Goal: Task Accomplishment & Management: Use online tool/utility

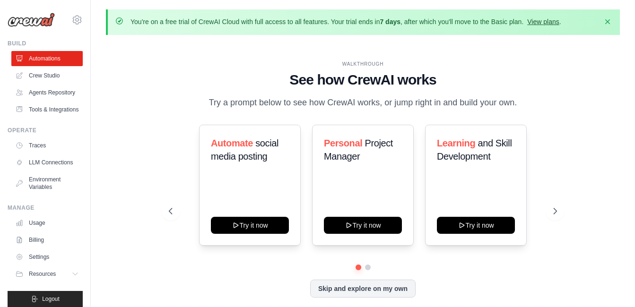
click at [539, 20] on link "View plans" at bounding box center [543, 22] width 32 height 8
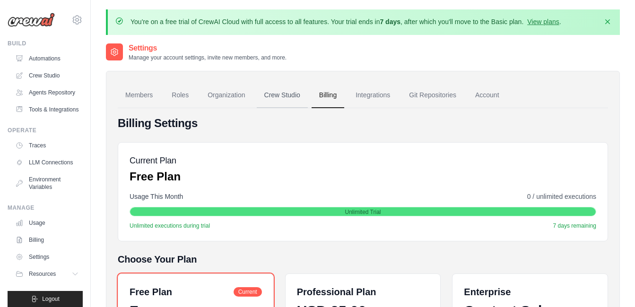
click at [285, 95] on link "Crew Studio" at bounding box center [282, 96] width 51 height 26
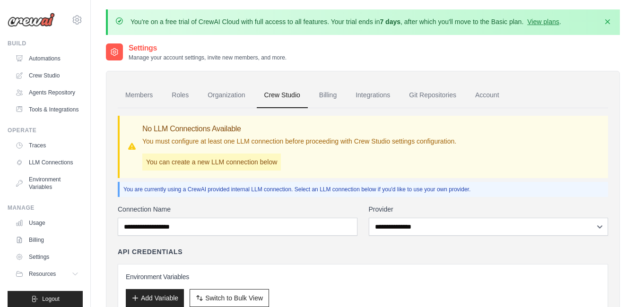
click at [228, 95] on link "Organization" at bounding box center [226, 96] width 52 height 26
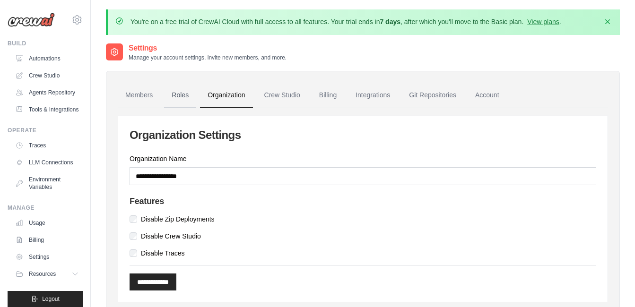
click at [174, 97] on link "Roles" at bounding box center [180, 96] width 32 height 26
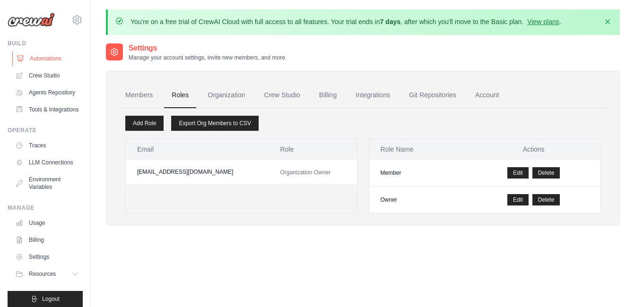
click at [40, 58] on link "Automations" at bounding box center [47, 58] width 71 height 15
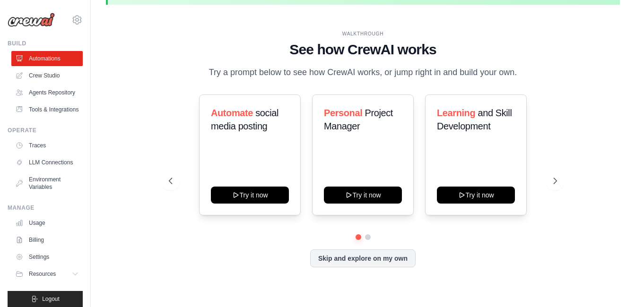
scroll to position [33, 0]
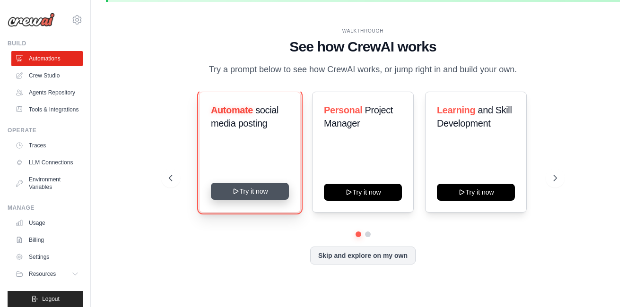
click at [272, 189] on button "Try it now" at bounding box center [250, 191] width 78 height 17
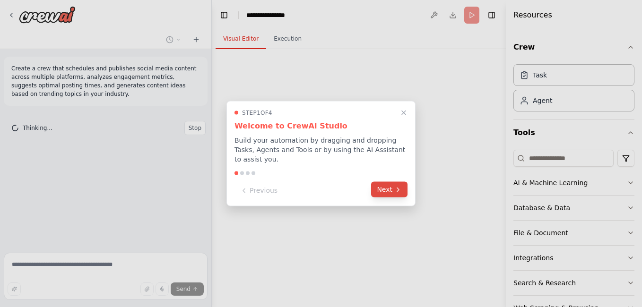
click at [387, 191] on button "Next" at bounding box center [389, 190] width 36 height 16
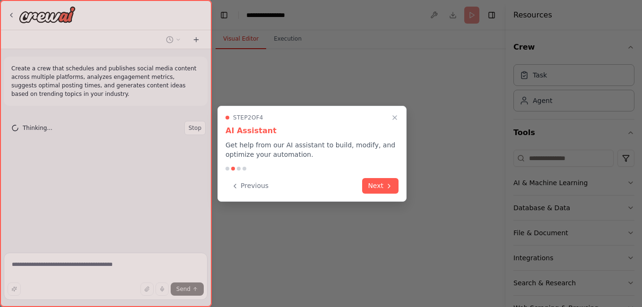
click at [387, 191] on button "Next" at bounding box center [380, 186] width 36 height 16
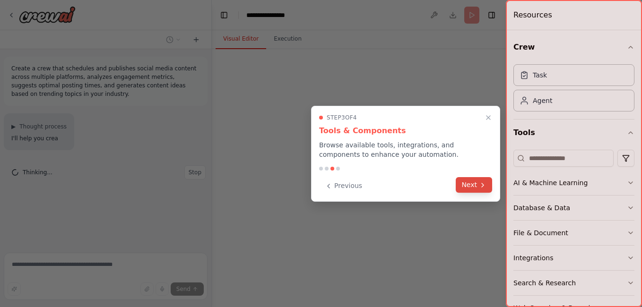
click at [472, 187] on button "Next" at bounding box center [474, 185] width 36 height 16
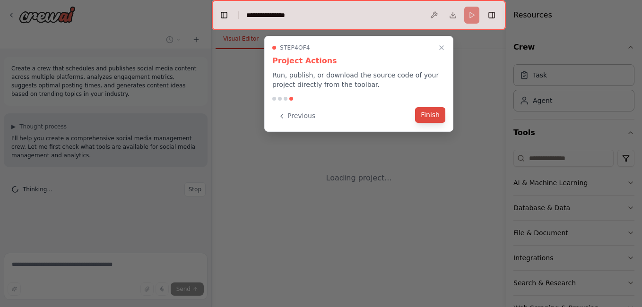
click at [423, 119] on button "Finish" at bounding box center [430, 115] width 30 height 16
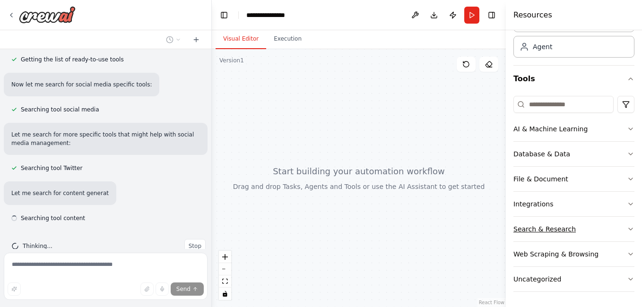
scroll to position [140, 0]
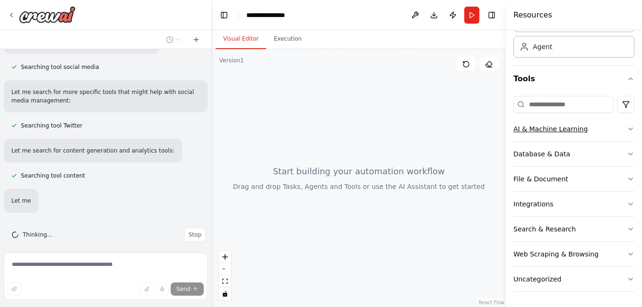
click at [627, 128] on icon "button" at bounding box center [631, 129] width 8 height 8
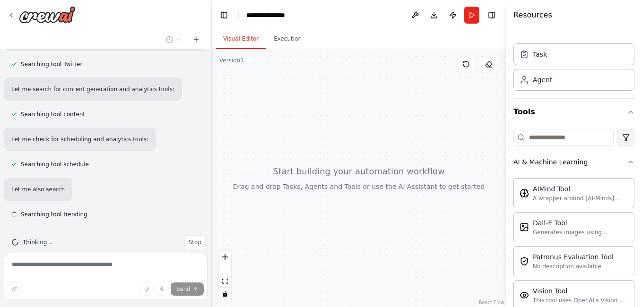
scroll to position [240, 0]
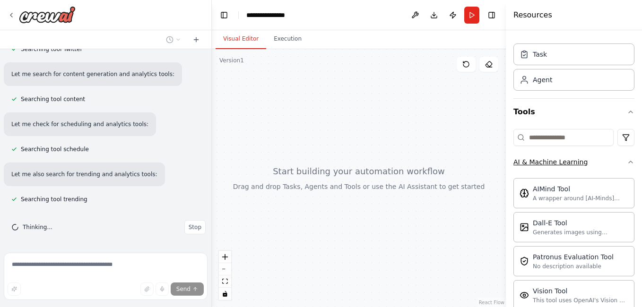
click at [627, 161] on icon "button" at bounding box center [631, 162] width 8 height 8
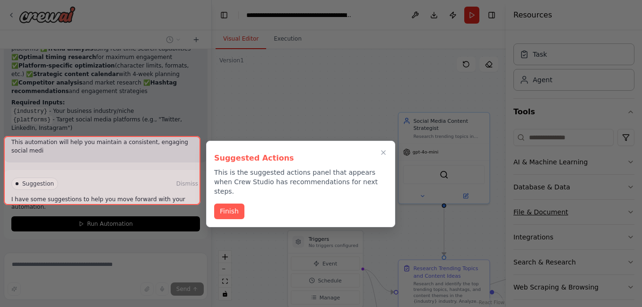
scroll to position [1138, 0]
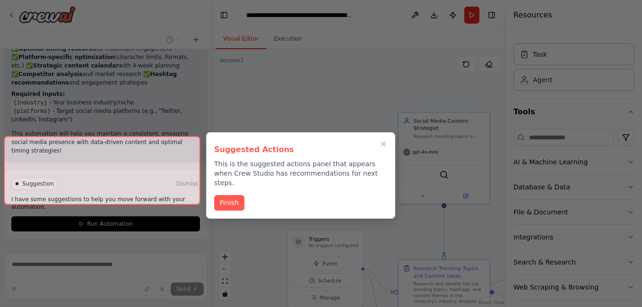
click at [98, 190] on div at bounding box center [102, 170] width 197 height 69
click at [226, 198] on button "Finish" at bounding box center [229, 202] width 30 height 16
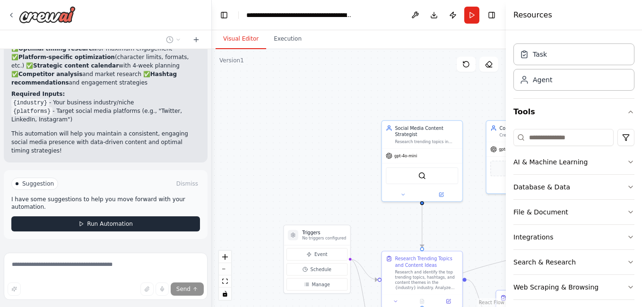
click at [180, 217] on button "Run Automation" at bounding box center [105, 224] width 189 height 15
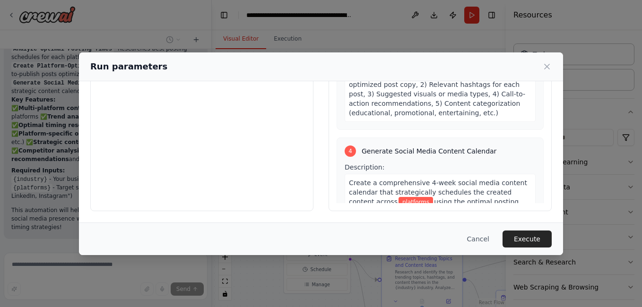
scroll to position [549, 0]
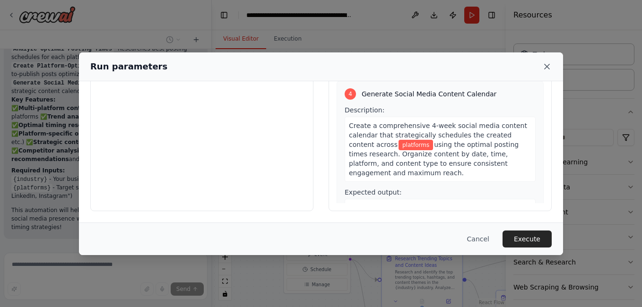
click at [546, 64] on icon at bounding box center [546, 66] width 9 height 9
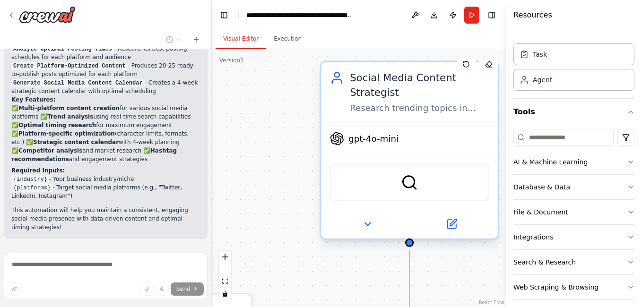
click at [402, 148] on div "gpt-4o-mini" at bounding box center [409, 139] width 176 height 32
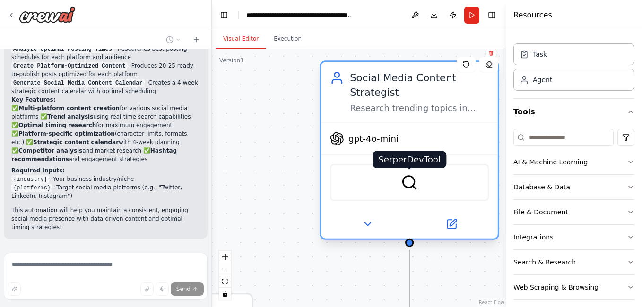
click at [405, 177] on img at bounding box center [409, 182] width 17 height 17
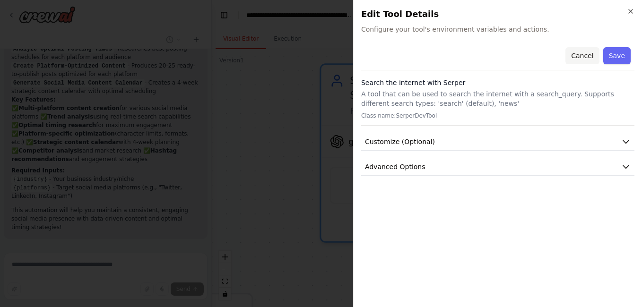
click at [583, 52] on button "Cancel" at bounding box center [582, 55] width 34 height 17
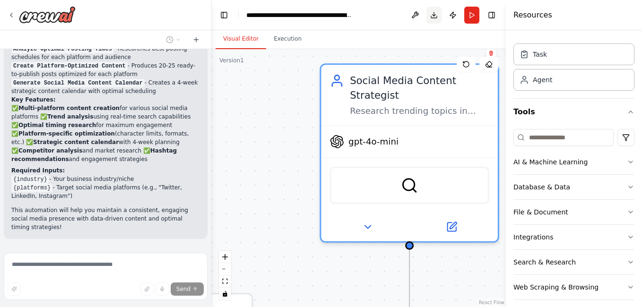
click at [433, 17] on button "Download" at bounding box center [433, 15] width 15 height 17
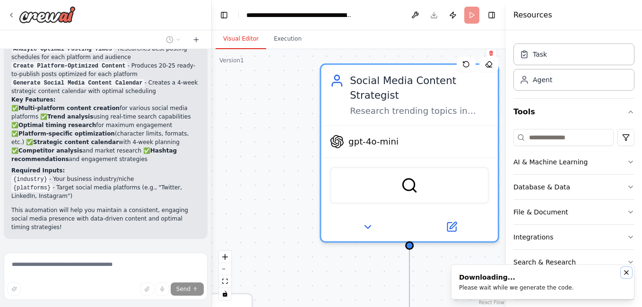
click at [626, 273] on icon "Notifications (F8)" at bounding box center [627, 273] width 4 height 4
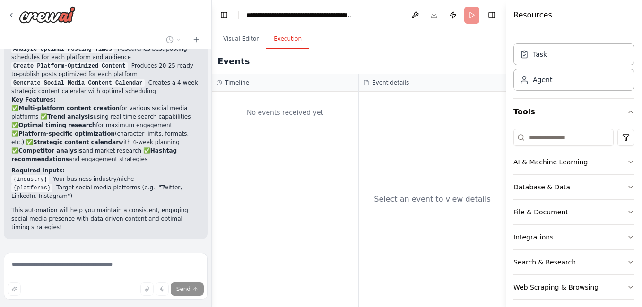
click at [288, 43] on button "Execution" at bounding box center [287, 39] width 43 height 20
click at [455, 157] on div "Select an event to view details" at bounding box center [432, 200] width 147 height 216
click at [272, 139] on div "No events received yet" at bounding box center [285, 200] width 147 height 216
click at [11, 16] on icon at bounding box center [12, 15] width 8 height 8
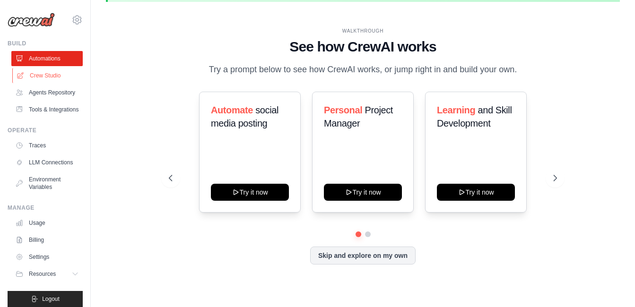
click at [51, 75] on link "Crew Studio" at bounding box center [47, 75] width 71 height 15
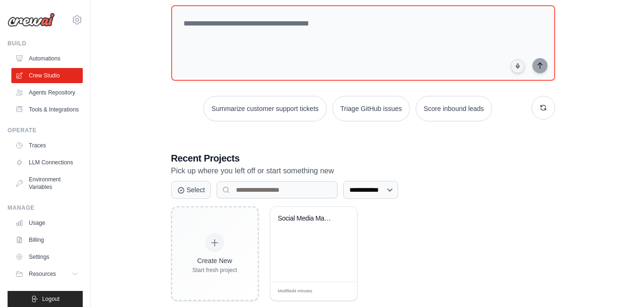
scroll to position [107, 0]
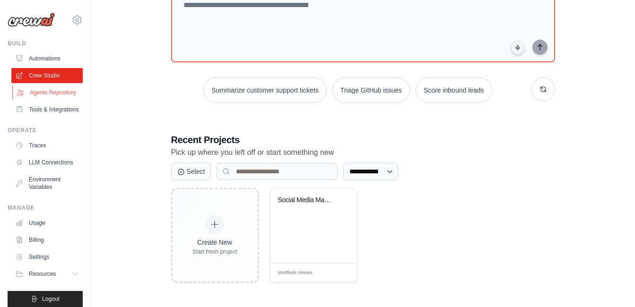
click at [49, 100] on link "Agents Repository" at bounding box center [47, 92] width 71 height 15
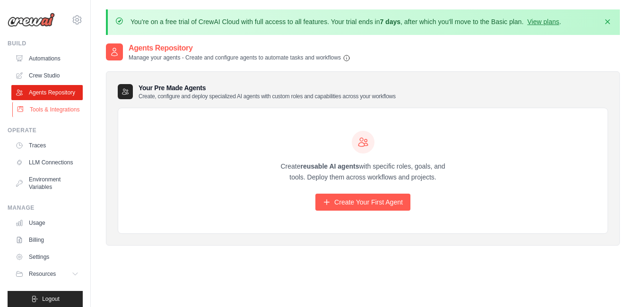
click at [42, 117] on link "Tools & Integrations" at bounding box center [47, 109] width 71 height 15
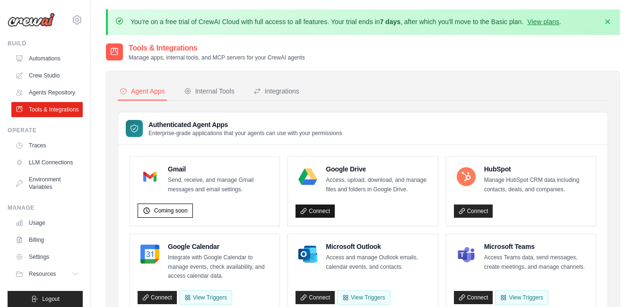
click at [310, 210] on link "Connect" at bounding box center [314, 211] width 39 height 13
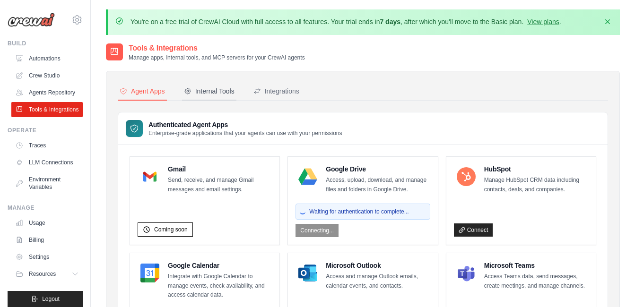
click at [226, 96] on div "Internal Tools" at bounding box center [209, 91] width 51 height 9
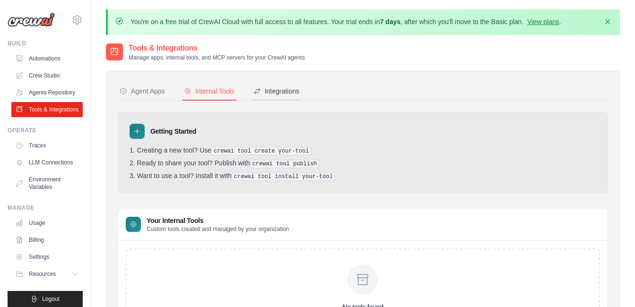
click at [268, 89] on div "Integrations" at bounding box center [276, 91] width 46 height 9
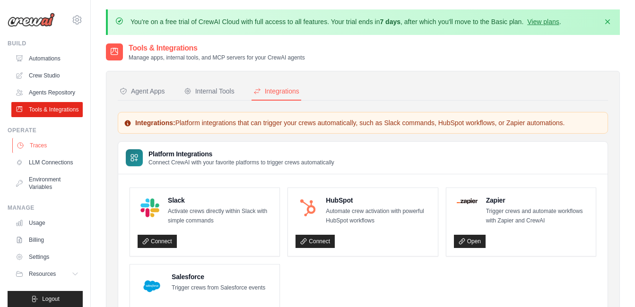
click at [36, 153] on link "Traces" at bounding box center [47, 145] width 71 height 15
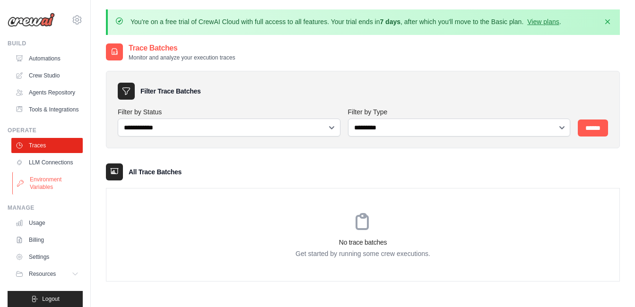
click at [44, 195] on link "Environment Variables" at bounding box center [47, 183] width 71 height 23
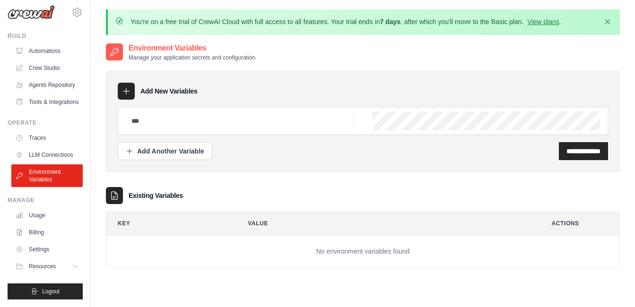
scroll to position [30, 0]
click at [45, 151] on link "LLM Connections" at bounding box center [47, 155] width 71 height 15
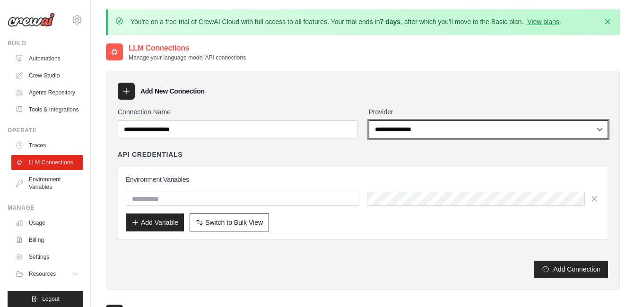
click at [473, 127] on select "**********" at bounding box center [489, 130] width 240 height 18
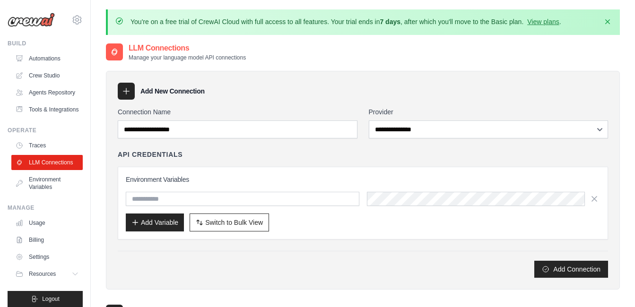
click at [462, 94] on div "Add New Connection" at bounding box center [363, 91] width 490 height 17
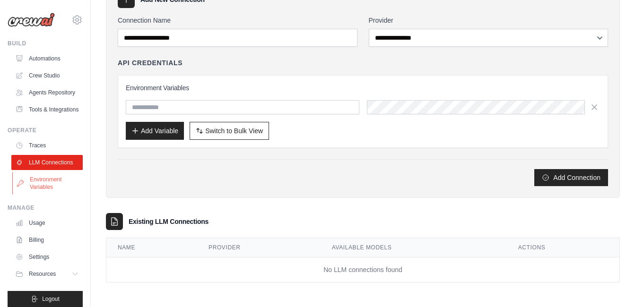
scroll to position [30, 0]
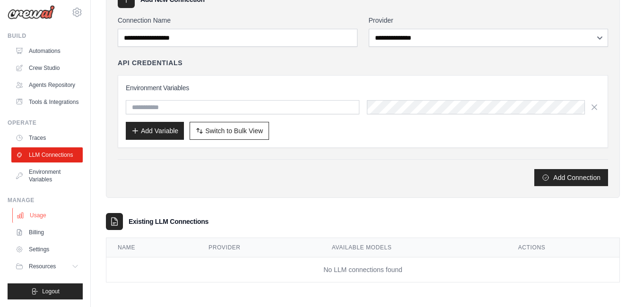
click at [37, 213] on link "Usage" at bounding box center [47, 215] width 71 height 15
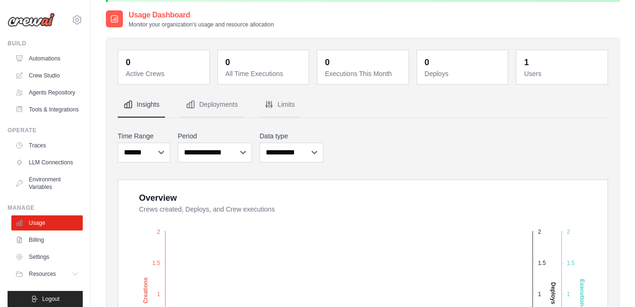
scroll to position [32, 0]
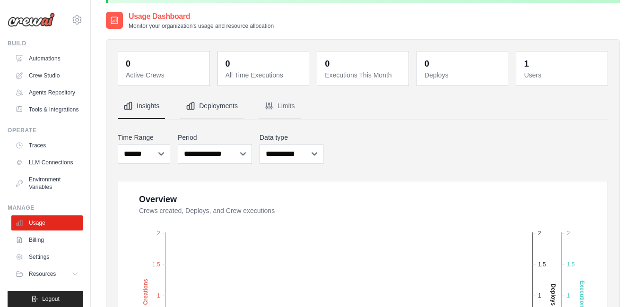
click at [203, 110] on button "Deployments" at bounding box center [211, 107] width 63 height 26
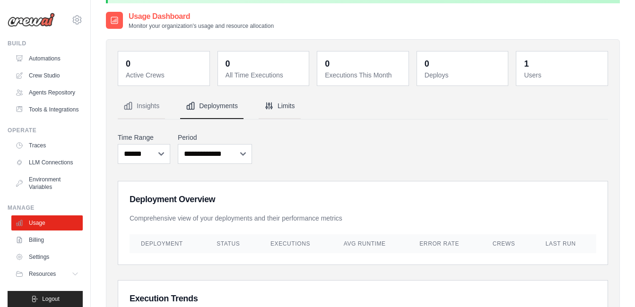
click at [278, 108] on button "Limits" at bounding box center [280, 107] width 42 height 26
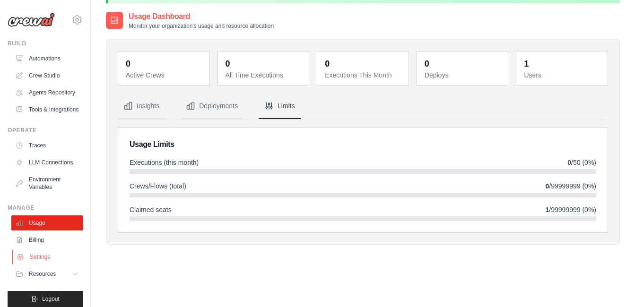
click at [50, 265] on link "Settings" at bounding box center [47, 257] width 71 height 15
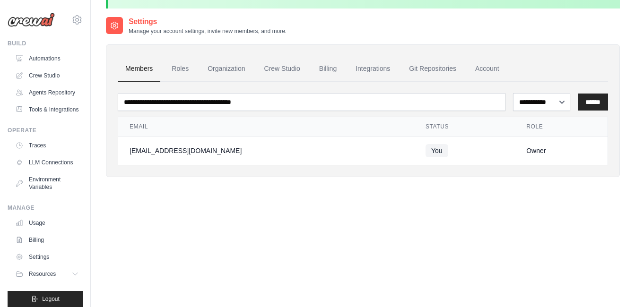
scroll to position [23, 0]
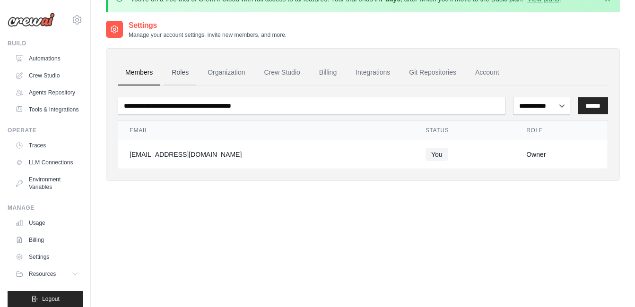
click at [183, 69] on link "Roles" at bounding box center [180, 73] width 32 height 26
click at [185, 75] on link "Roles" at bounding box center [180, 73] width 32 height 26
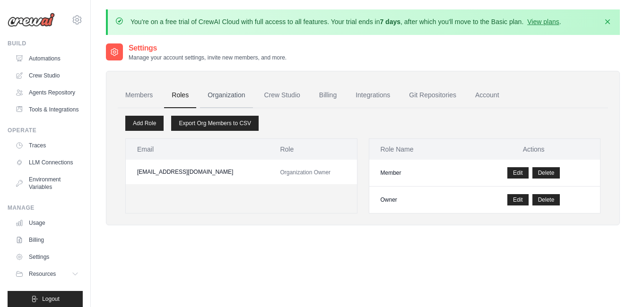
click at [220, 94] on link "Organization" at bounding box center [226, 96] width 52 height 26
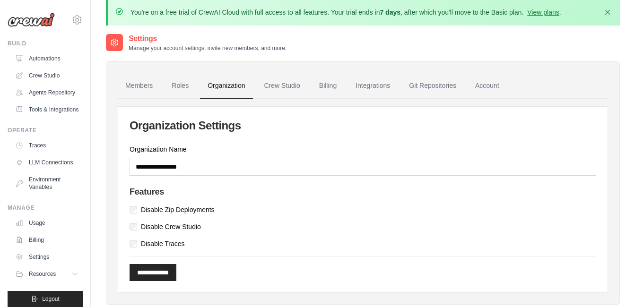
scroll to position [0, 0]
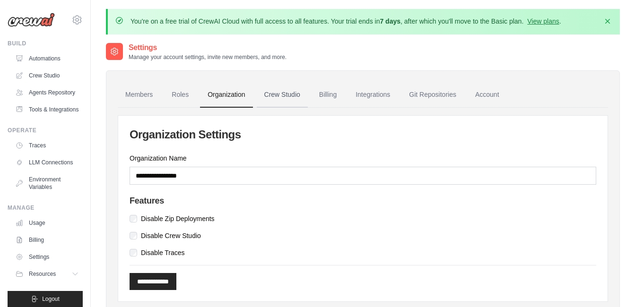
click at [286, 92] on link "Crew Studio" at bounding box center [282, 95] width 51 height 26
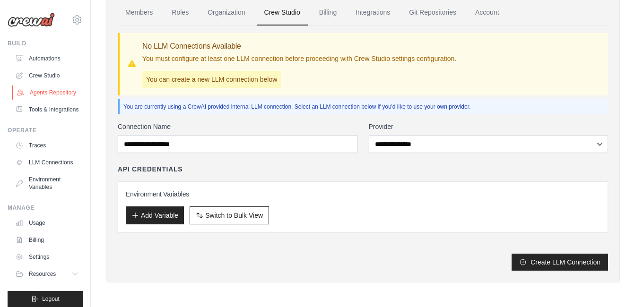
click at [46, 100] on link "Agents Repository" at bounding box center [47, 92] width 71 height 15
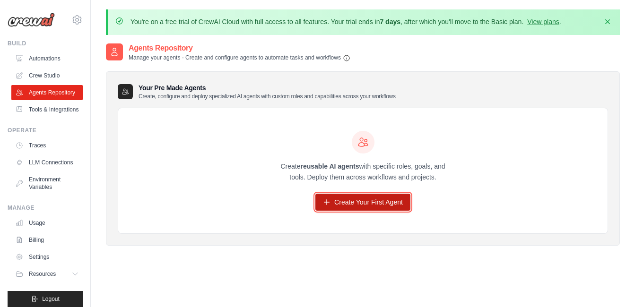
click at [331, 205] on link "Create Your First Agent" at bounding box center [362, 202] width 95 height 17
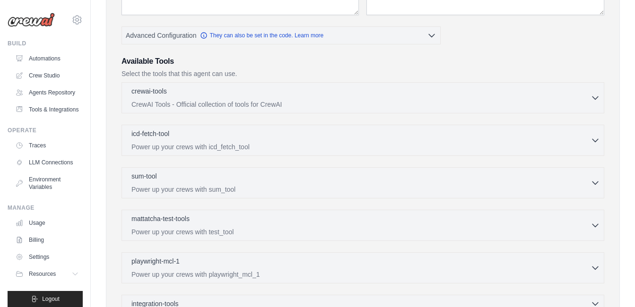
scroll to position [224, 0]
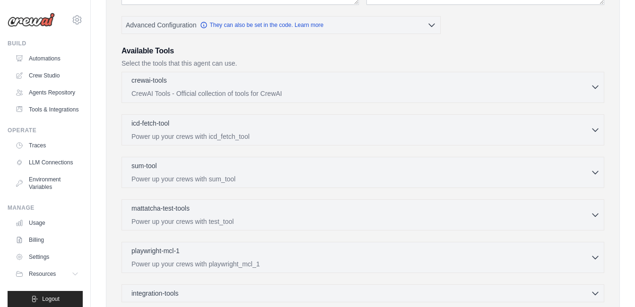
click at [294, 95] on p "CrewAI Tools - Official collection of tools for CrewAI" at bounding box center [360, 93] width 459 height 9
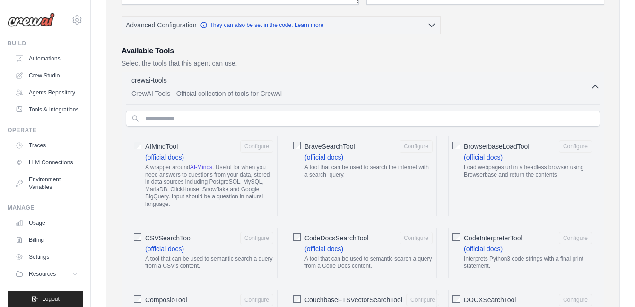
click at [294, 95] on p "CrewAI Tools - Official collection of tools for CrewAI" at bounding box center [360, 93] width 459 height 9
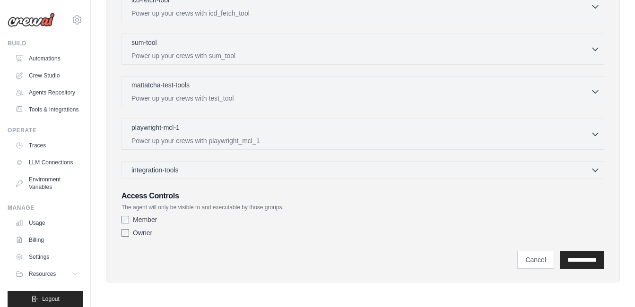
scroll to position [0, 0]
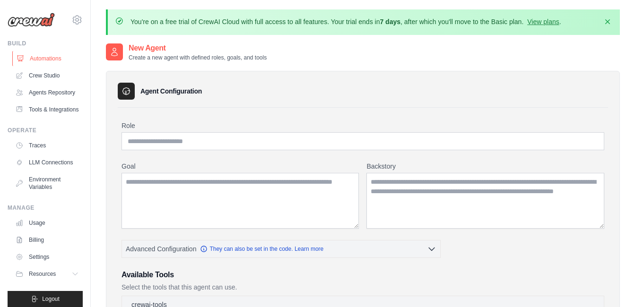
click at [52, 52] on link "Automations" at bounding box center [47, 58] width 71 height 15
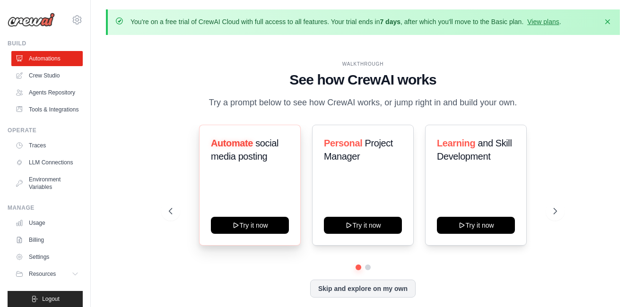
scroll to position [33, 0]
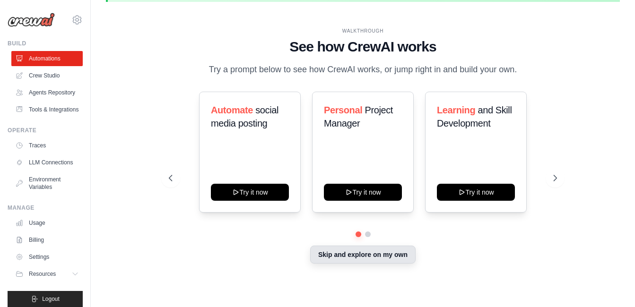
click at [339, 255] on button "Skip and explore on my own" at bounding box center [362, 255] width 105 height 18
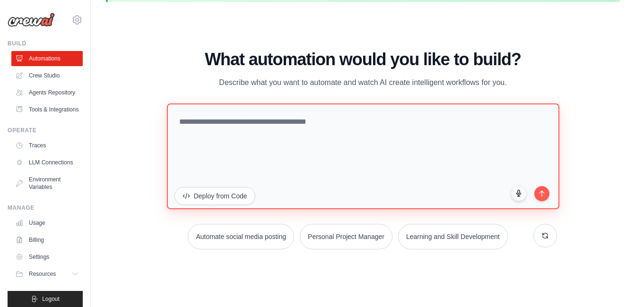
click at [295, 131] on textarea at bounding box center [363, 157] width 392 height 106
click at [338, 129] on textarea "**********" at bounding box center [363, 157] width 392 height 106
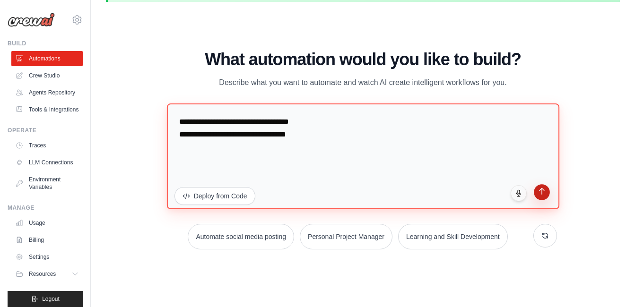
type textarea "**********"
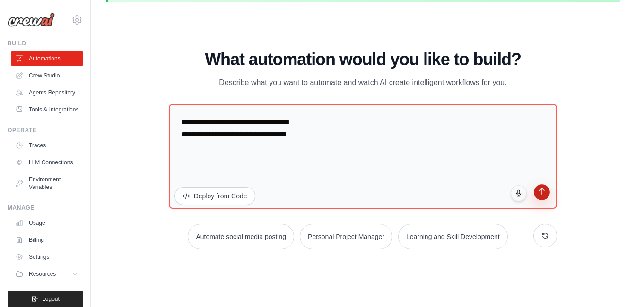
click at [545, 200] on button "submit" at bounding box center [542, 192] width 16 height 16
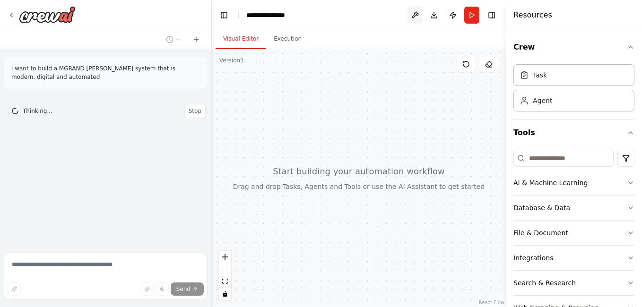
click at [415, 14] on button at bounding box center [415, 15] width 15 height 17
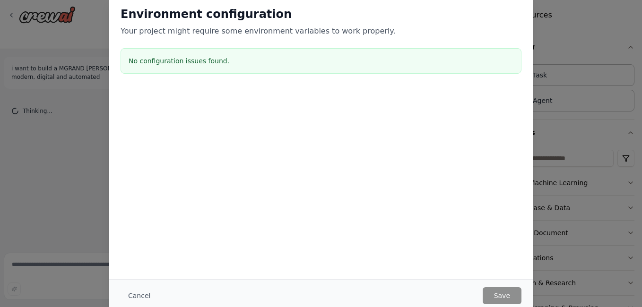
click at [561, 50] on div "Environment configuration Your project might require some environment variables…" at bounding box center [321, 153] width 642 height 307
click at [551, 64] on div "Environment configuration Your project might require some environment variables…" at bounding box center [321, 153] width 642 height 307
click at [90, 59] on div "Environment configuration Your project might require some environment variables…" at bounding box center [321, 153] width 642 height 307
click at [146, 295] on button "Cancel" at bounding box center [139, 295] width 37 height 17
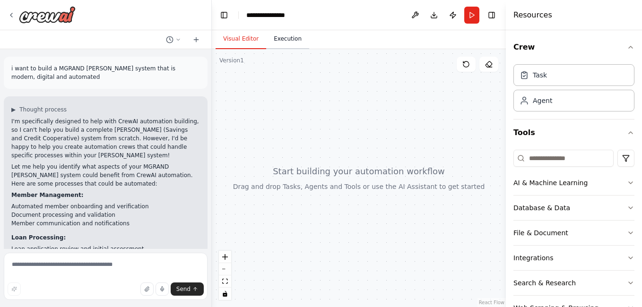
click at [275, 40] on button "Execution" at bounding box center [287, 39] width 43 height 20
click at [238, 42] on button "Visual Editor" at bounding box center [241, 39] width 51 height 20
click at [494, 17] on button "Toggle Right Sidebar" at bounding box center [491, 15] width 13 height 13
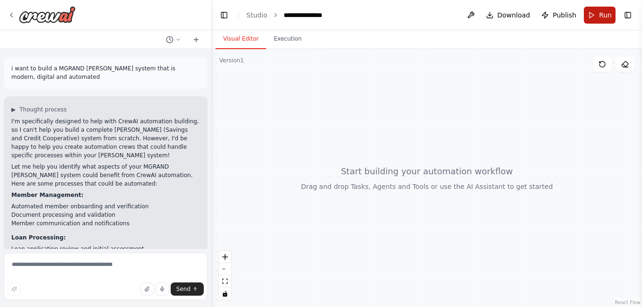
click at [591, 19] on button "Run" at bounding box center [600, 15] width 32 height 17
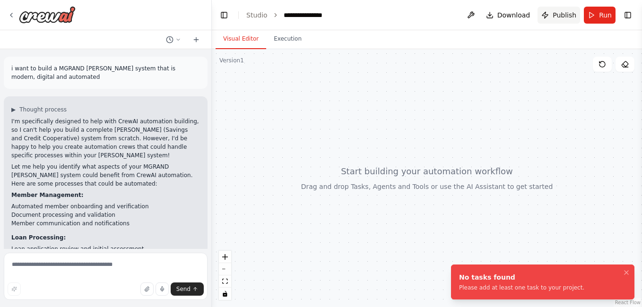
click at [564, 16] on span "Publish" at bounding box center [565, 14] width 24 height 9
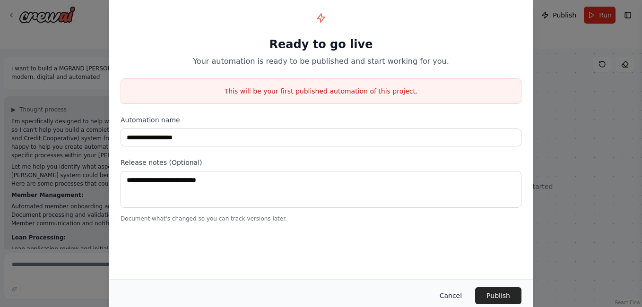
click at [460, 295] on button "Cancel" at bounding box center [450, 295] width 37 height 17
